Goal: Find contact information: Find specific fact

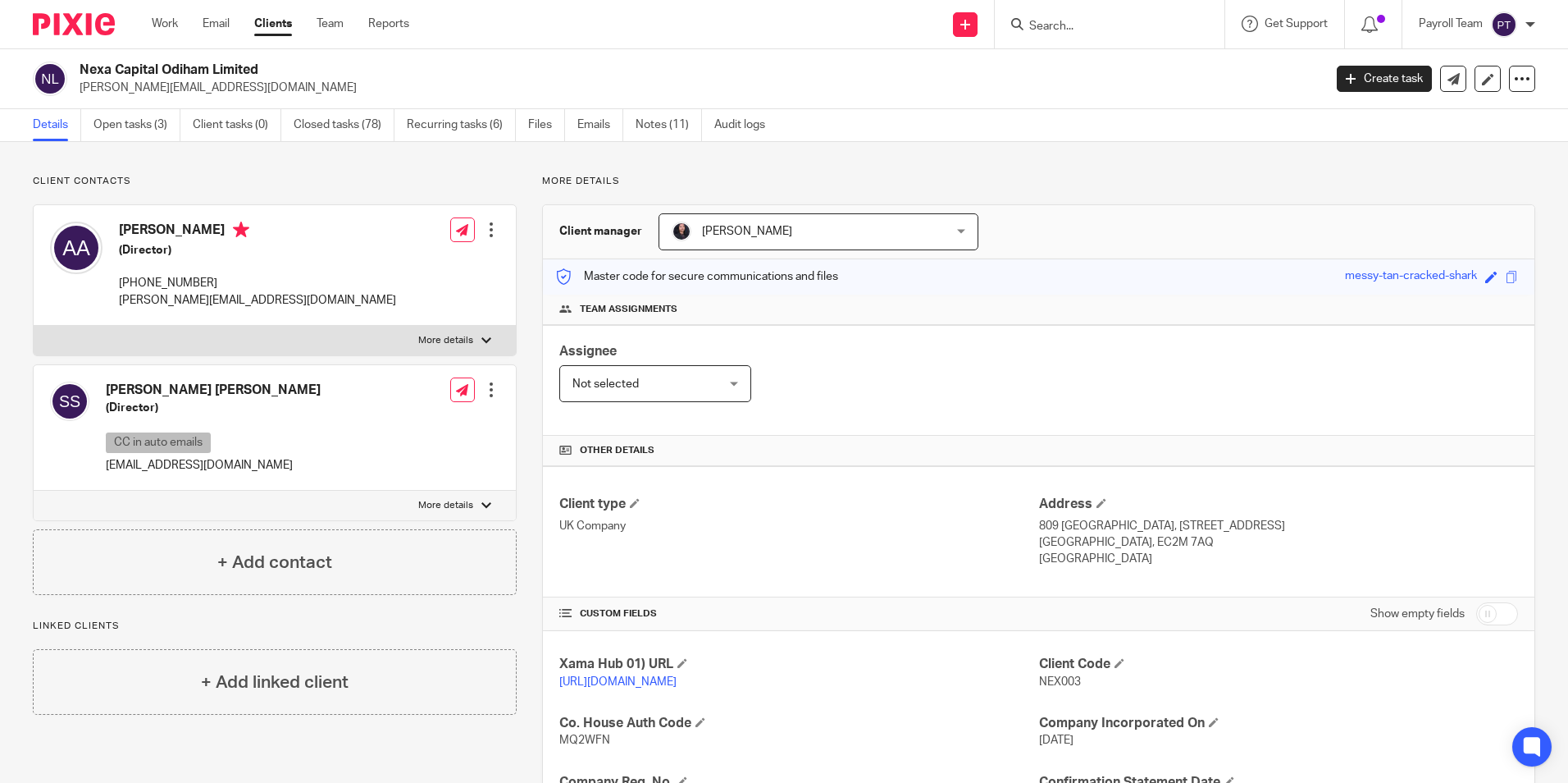
scroll to position [328, 0]
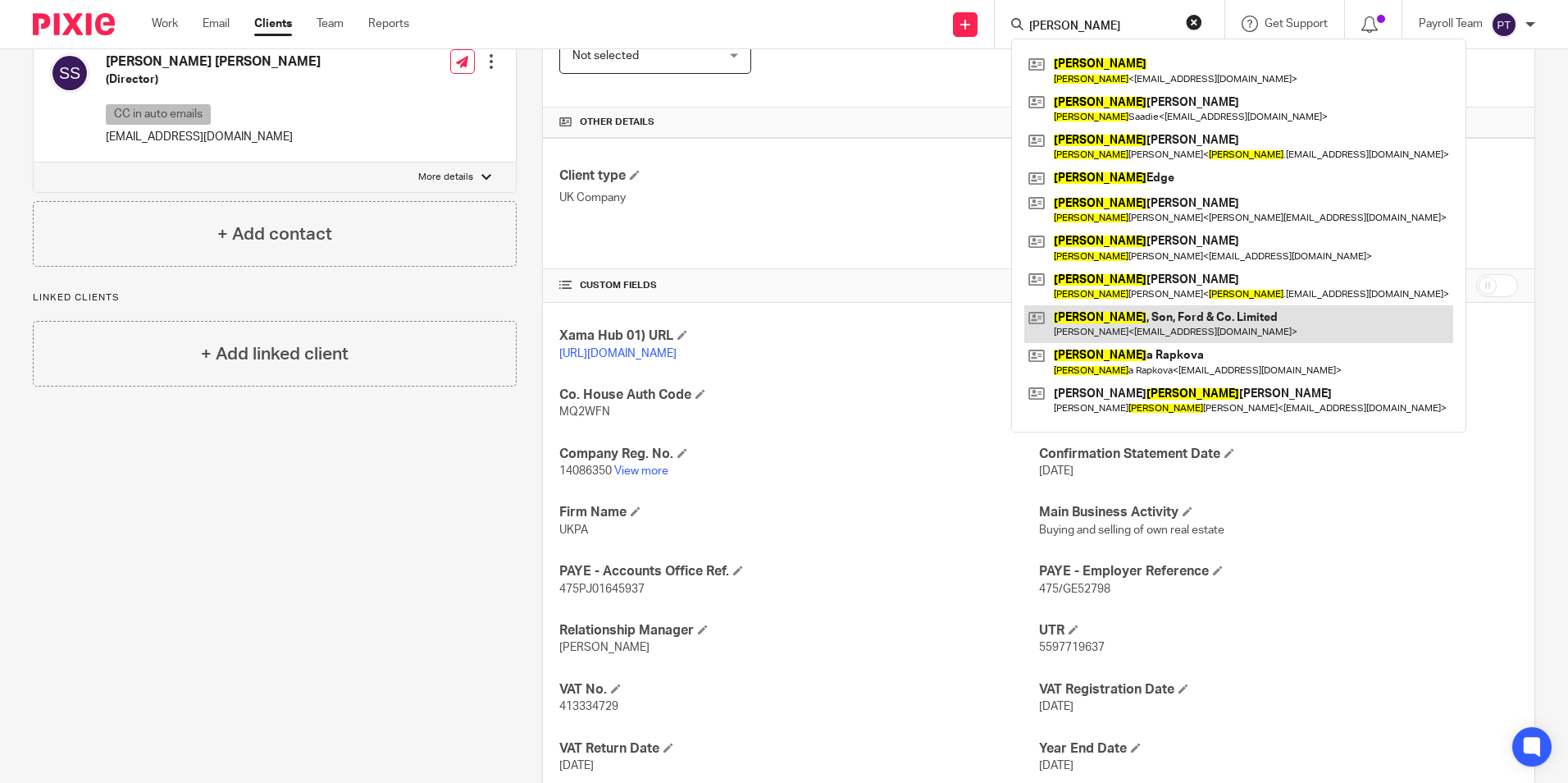
type input "[PERSON_NAME]"
click at [1160, 312] on link at bounding box center [1239, 324] width 429 height 38
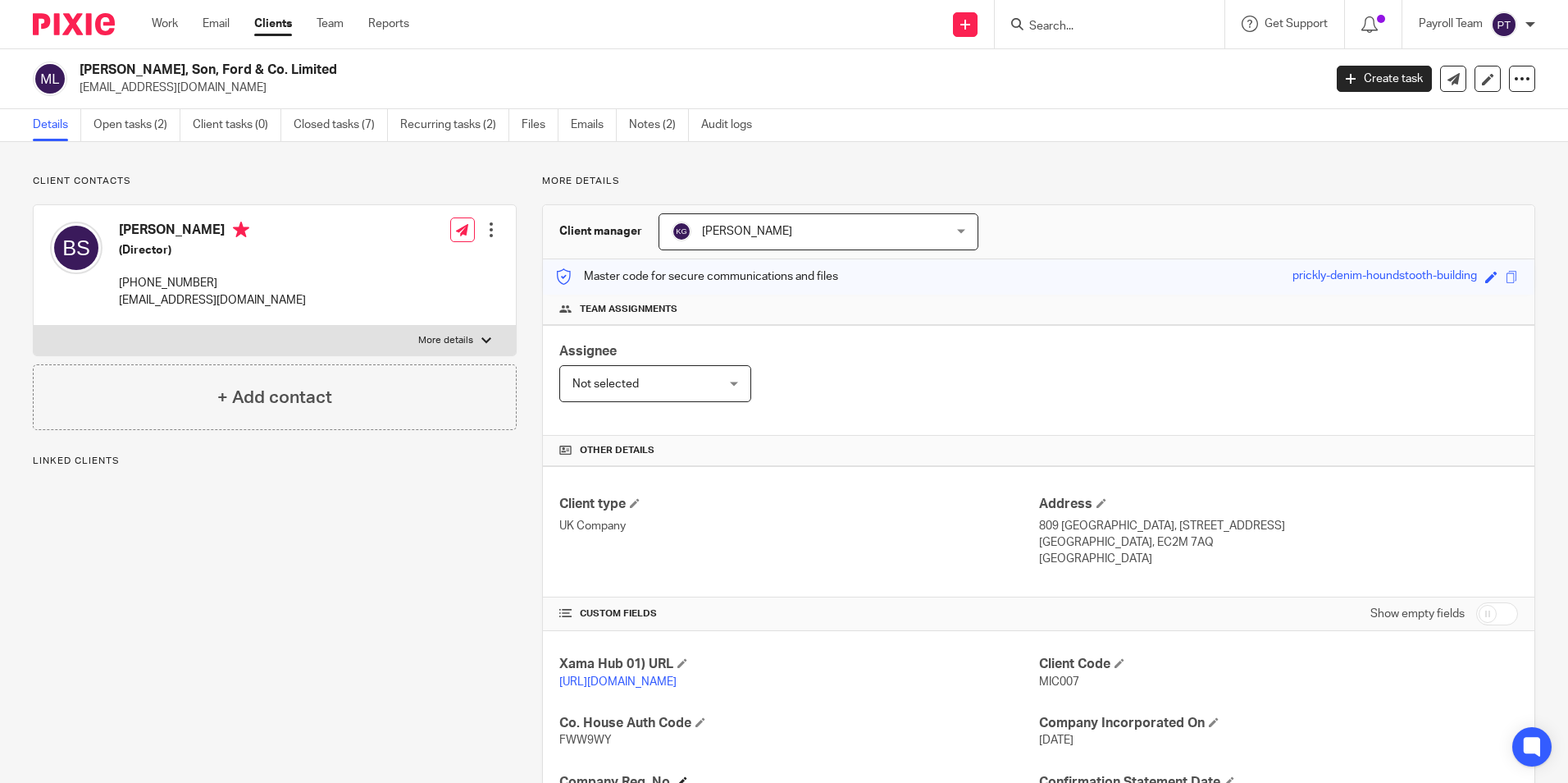
scroll to position [276, 0]
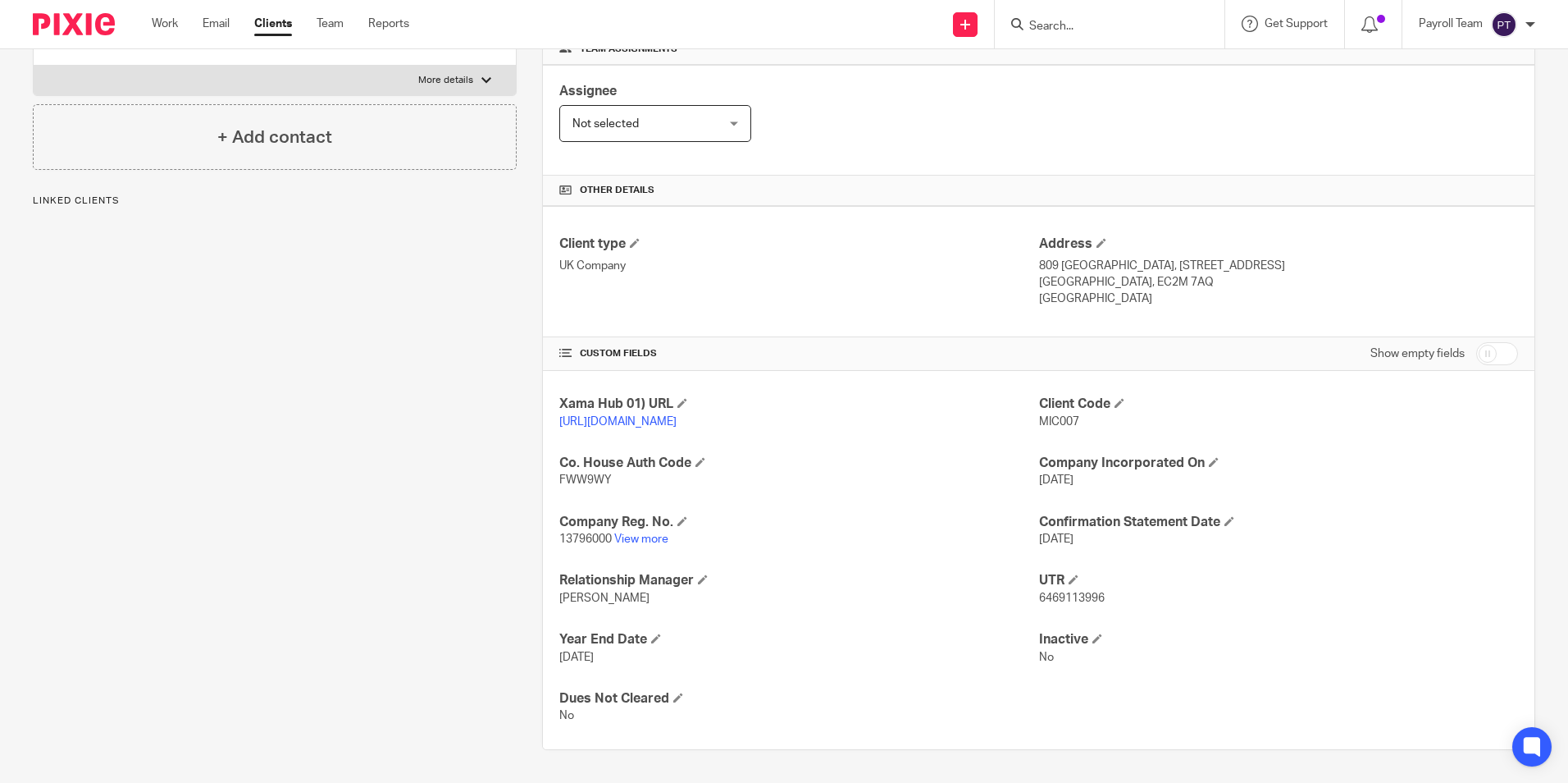
click at [1067, 597] on span "6469113996" at bounding box center [1072, 598] width 66 height 11
copy span "6469113996"
